Goal: Information Seeking & Learning: Learn about a topic

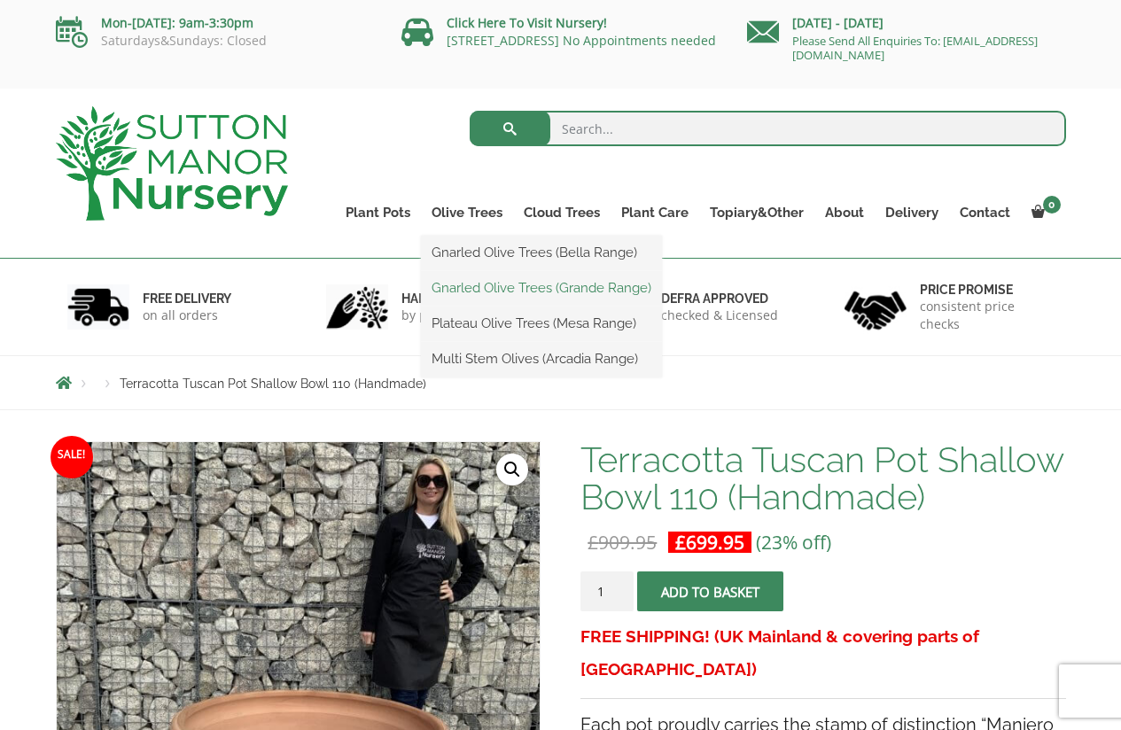
click at [460, 283] on link "Gnarled Olive Trees (Grande Range)" at bounding box center [541, 288] width 241 height 27
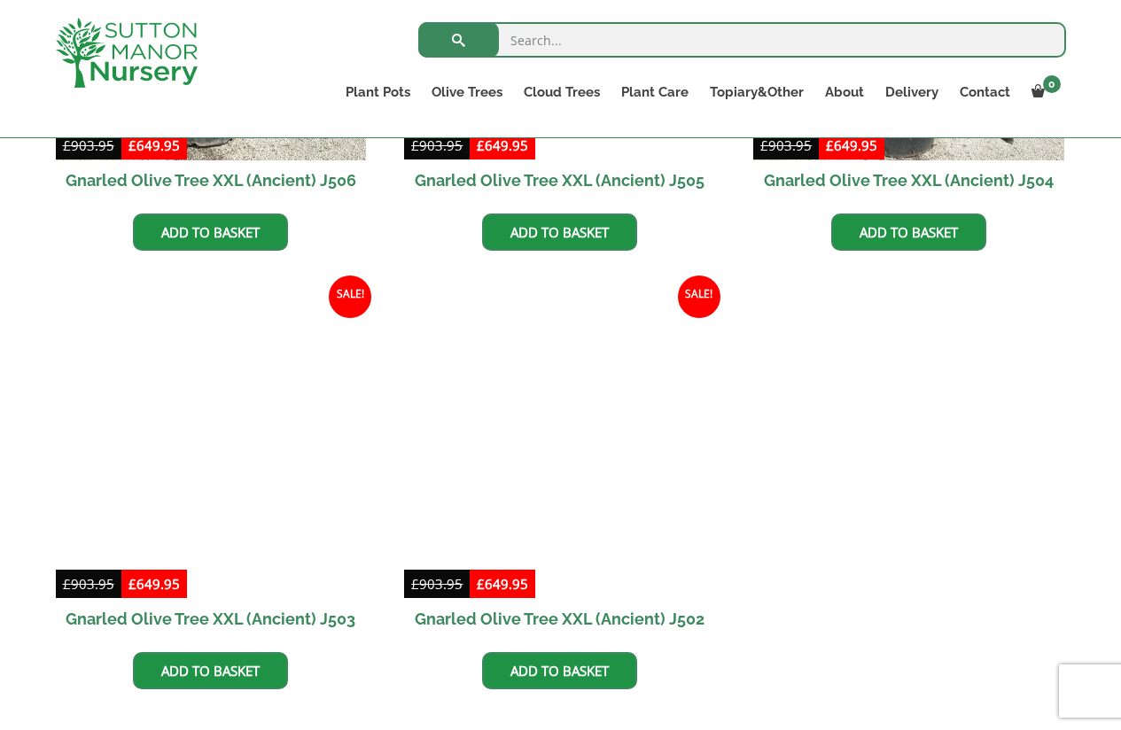
scroll to position [2571, 0]
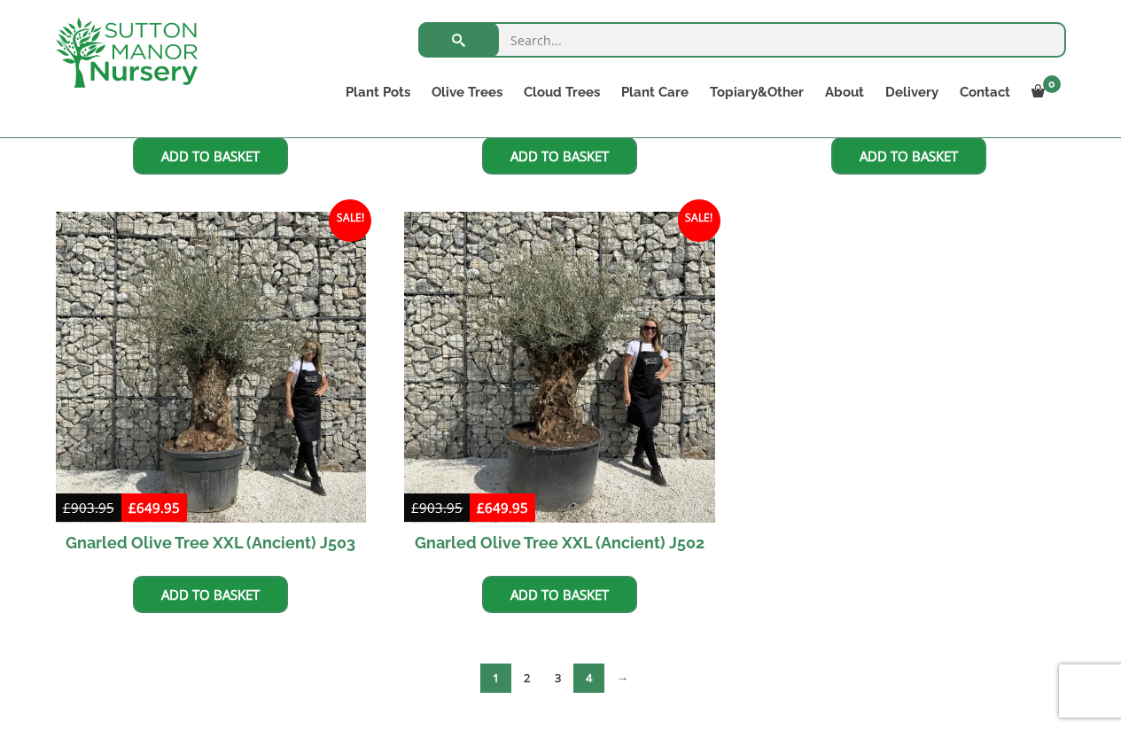
click at [586, 671] on link "4" at bounding box center [589, 678] width 31 height 29
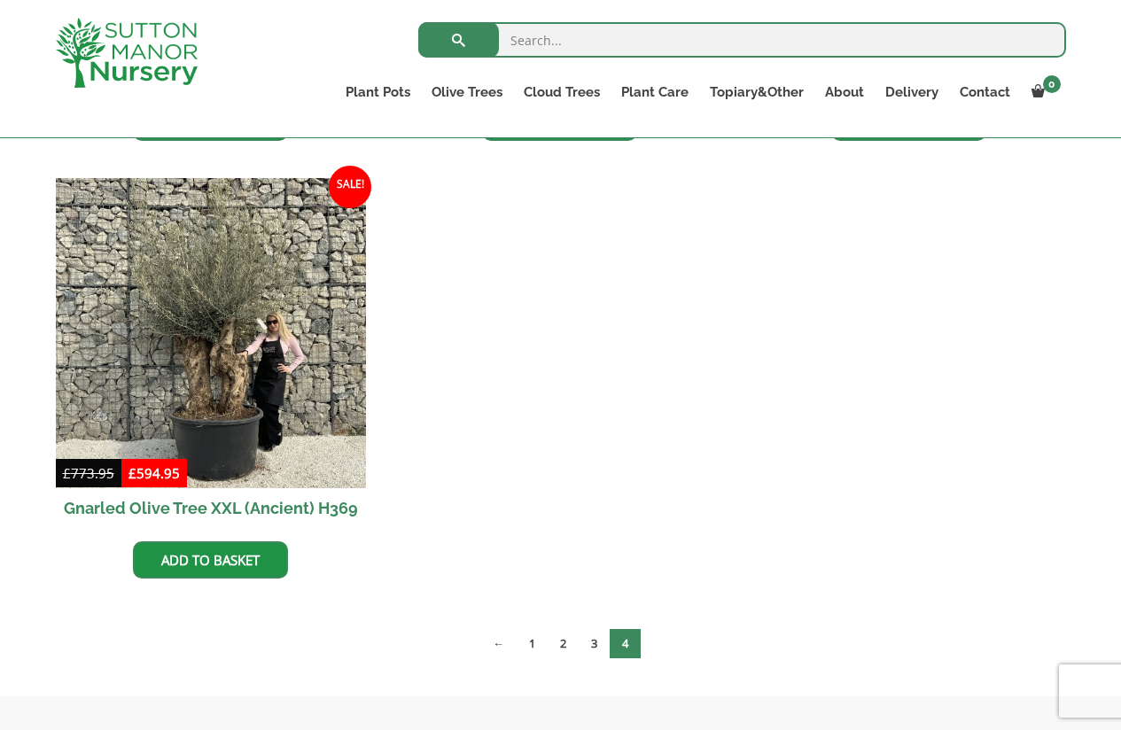
scroll to position [855, 0]
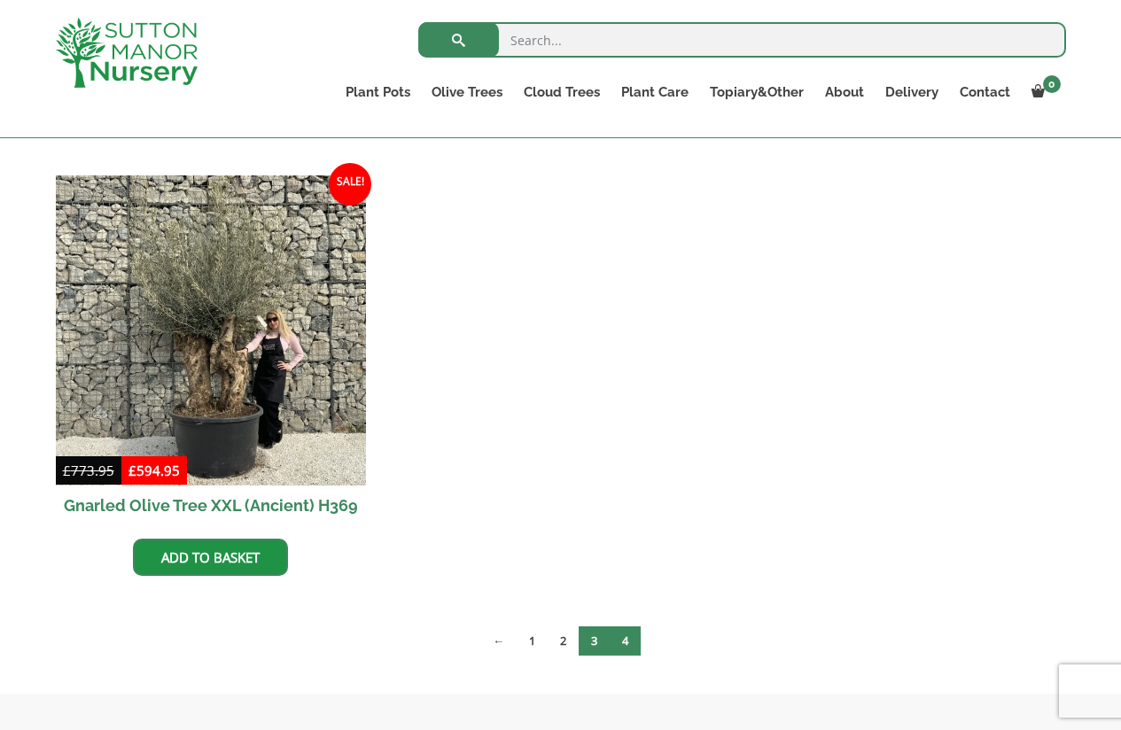
click at [592, 637] on link "3" at bounding box center [594, 641] width 31 height 29
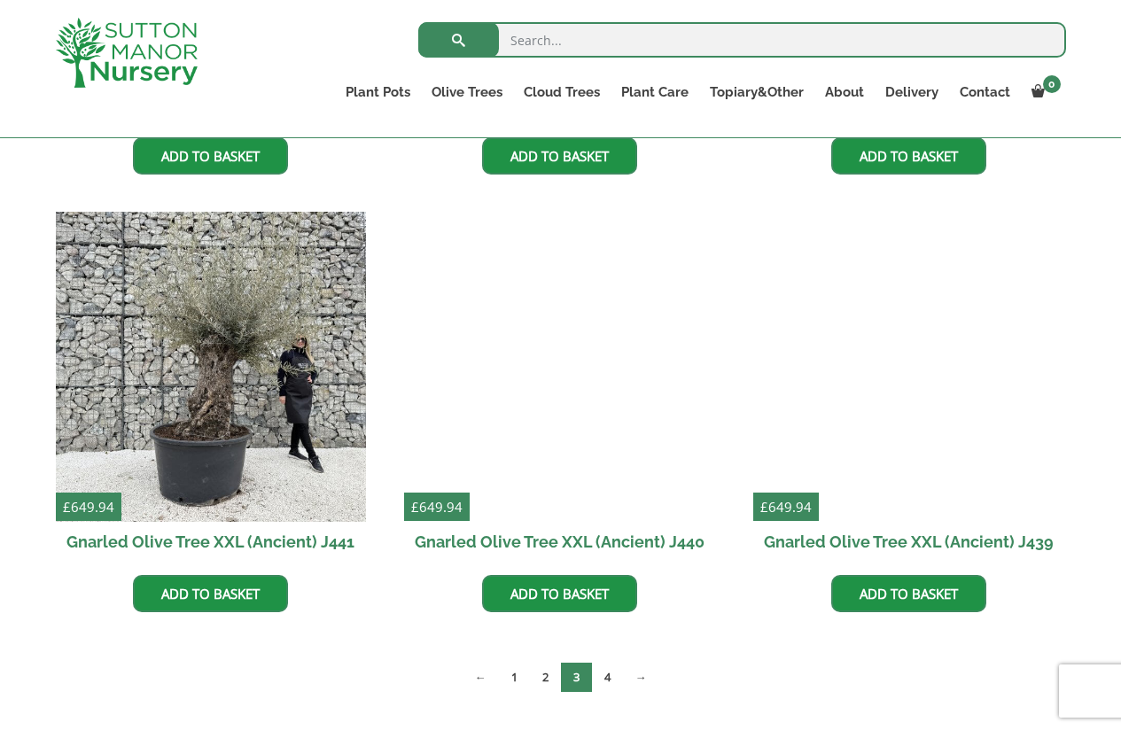
scroll to position [2216, 0]
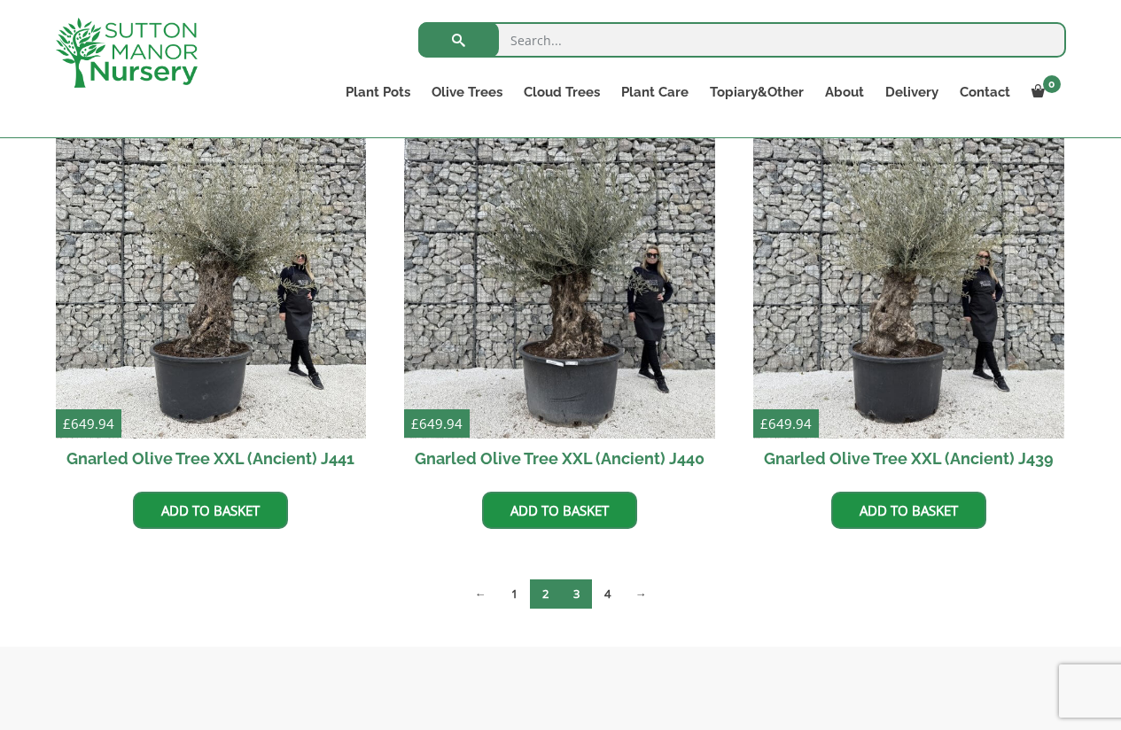
click at [544, 592] on link "2" at bounding box center [545, 594] width 31 height 29
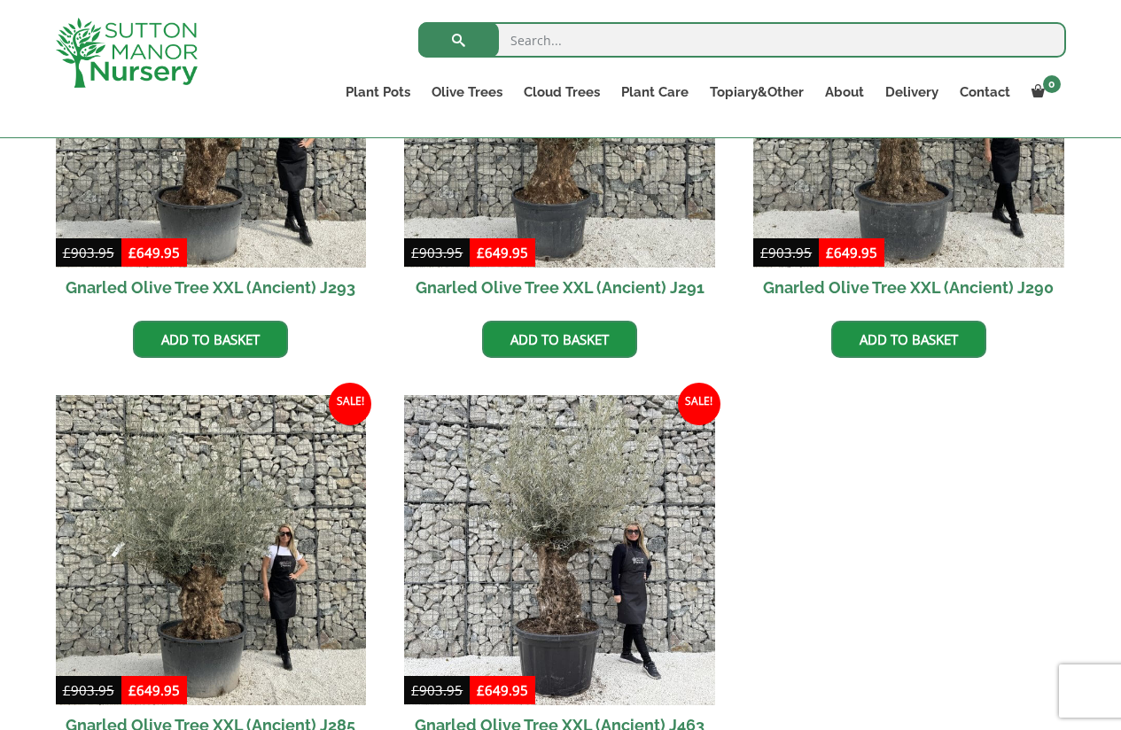
scroll to position [1950, 0]
